Goal: Transaction & Acquisition: Purchase product/service

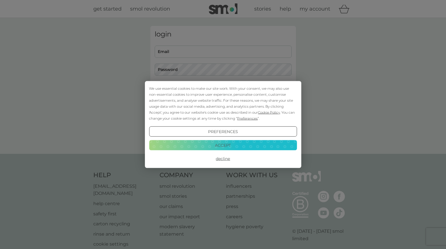
click at [226, 146] on button "Accept" at bounding box center [223, 145] width 148 height 10
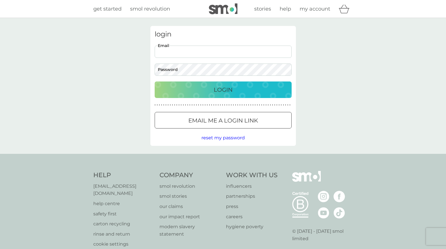
click at [179, 52] on input "Email" at bounding box center [223, 52] width 137 height 12
type input "[PERSON_NAME][EMAIL_ADDRESS][PERSON_NAME][DOMAIN_NAME]"
click at [225, 139] on span "reset my password" at bounding box center [222, 137] width 43 height 5
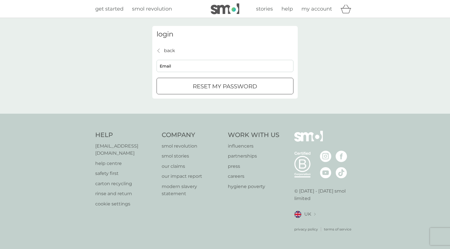
click at [205, 62] on input "Email" at bounding box center [225, 66] width 137 height 12
type input "[PERSON_NAME][EMAIL_ADDRESS][PERSON_NAME][DOMAIN_NAME]"
click at [232, 86] on div "submit" at bounding box center [232, 86] width 0 height 0
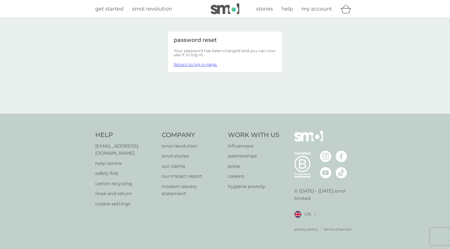
click at [197, 63] on link "Return to log in page." at bounding box center [196, 64] width 44 height 5
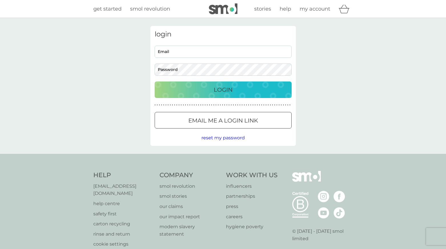
click at [192, 54] on input "Email" at bounding box center [223, 52] width 137 height 12
drag, startPoint x: 301, startPoint y: 56, endPoint x: 272, endPoint y: 51, distance: 29.9
click at [296, 56] on div "login Email Password Login ● ● ● ● ● ● ● ● ● ● ● ● ● ● ● ● ● ● ● ● ● ● ● ● ● ● …" at bounding box center [223, 86] width 446 height 136
drag, startPoint x: 272, startPoint y: 51, endPoint x: 277, endPoint y: 51, distance: 4.6
click at [272, 51] on input "Email" at bounding box center [223, 52] width 137 height 12
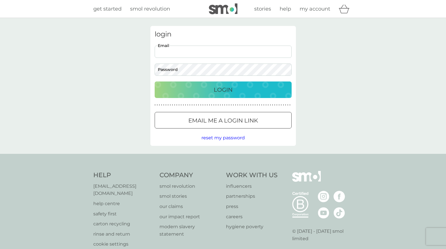
click at [288, 53] on keeper-lock "Open Keeper Popup" at bounding box center [285, 51] width 7 height 7
click at [287, 52] on keeper-lock "Open Keeper Popup" at bounding box center [285, 51] width 7 height 7
type input "[PERSON_NAME][EMAIL_ADDRESS][PERSON_NAME][DOMAIN_NAME]"
click at [195, 88] on div "Login" at bounding box center [223, 89] width 126 height 9
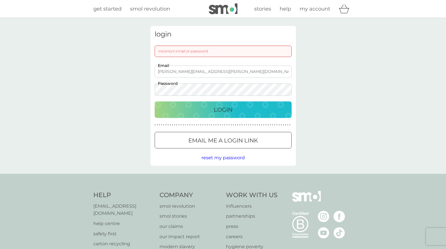
click at [87, 96] on div "login Incorrect email or password [PERSON_NAME][EMAIL_ADDRESS][PERSON_NAME][DOM…" at bounding box center [223, 96] width 446 height 156
click at [223, 108] on p "Login" at bounding box center [223, 109] width 19 height 9
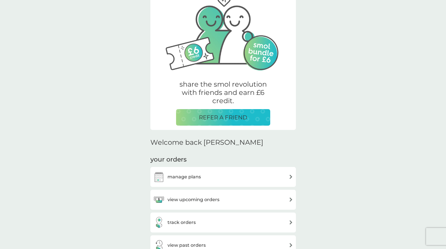
scroll to position [114, 0]
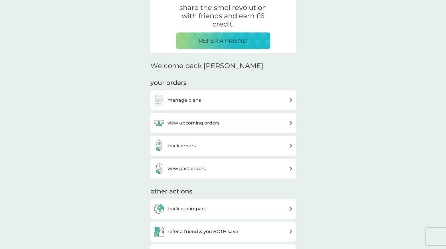
click at [230, 100] on div "manage plans" at bounding box center [223, 100] width 140 height 11
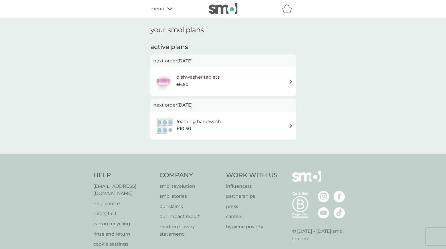
click at [277, 86] on div "dishwasher tablets £6.50" at bounding box center [223, 82] width 140 height 20
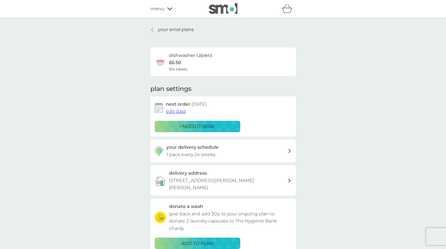
click at [200, 125] on p "i need it now" at bounding box center [197, 126] width 35 height 7
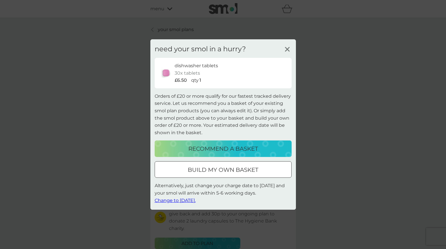
click at [227, 169] on div at bounding box center [223, 170] width 21 height 6
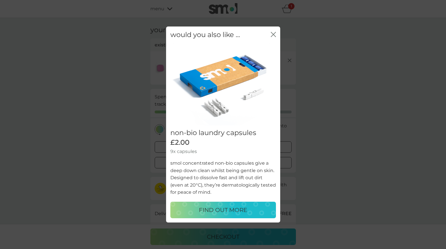
click at [275, 32] on icon "close" at bounding box center [273, 34] width 5 height 5
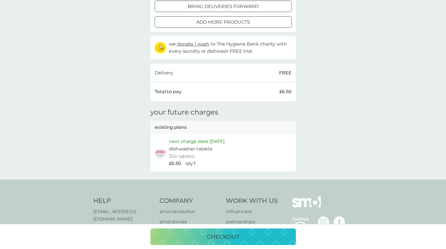
scroll to position [143, 0]
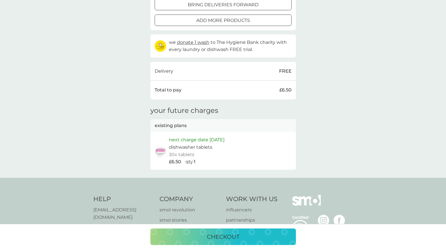
click at [219, 233] on p "checkout" at bounding box center [223, 237] width 33 height 9
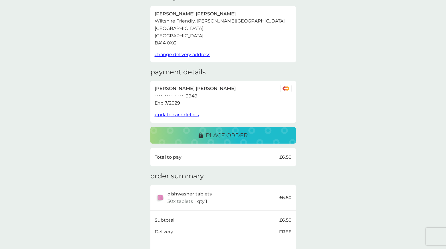
scroll to position [90, 0]
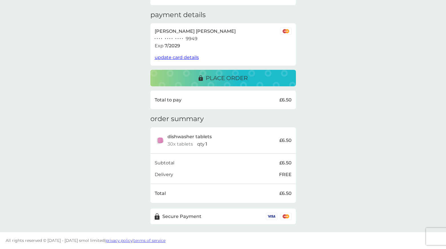
click at [235, 74] on p "place order" at bounding box center [227, 78] width 42 height 9
